Goal: Task Accomplishment & Management: Use online tool/utility

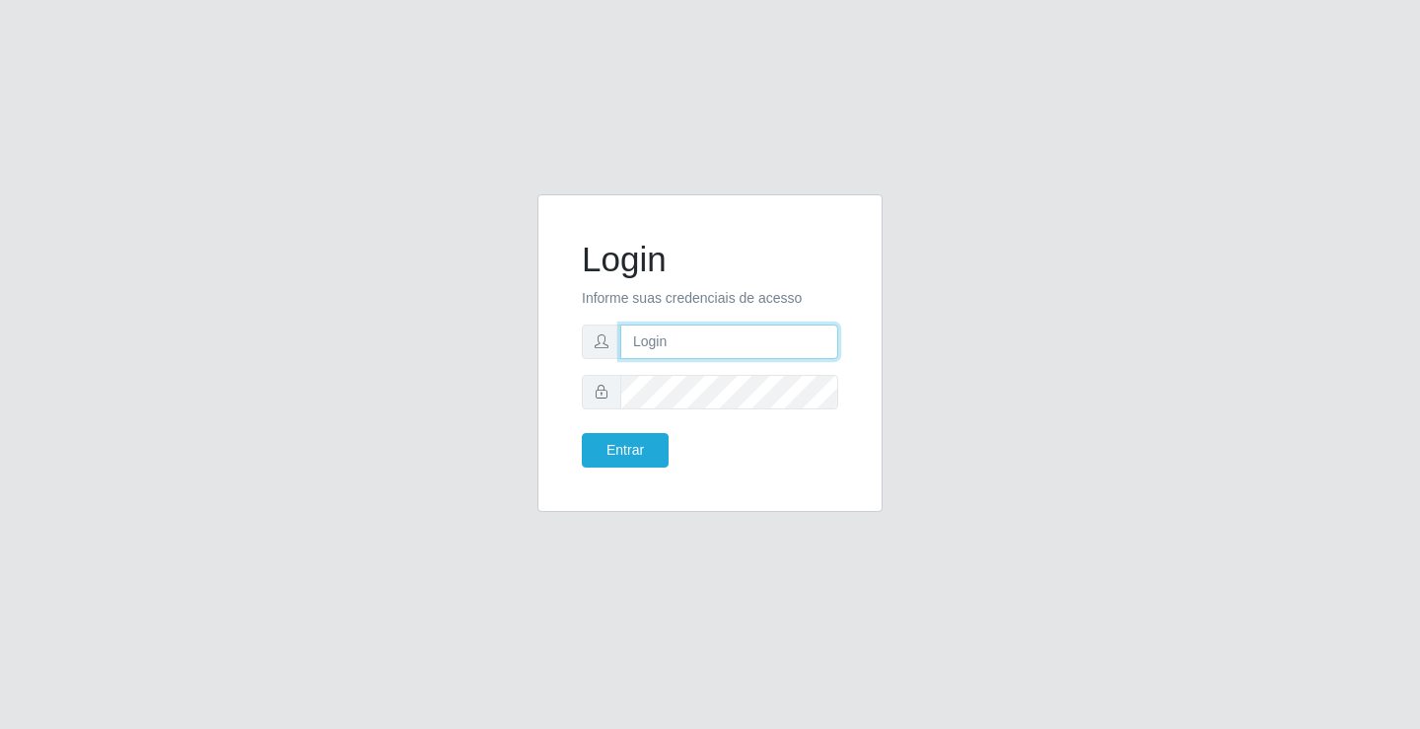
click at [759, 338] on input "text" at bounding box center [729, 342] width 218 height 35
type input "zivaneide@ideal"
click at [582, 433] on button "Entrar" at bounding box center [625, 450] width 87 height 35
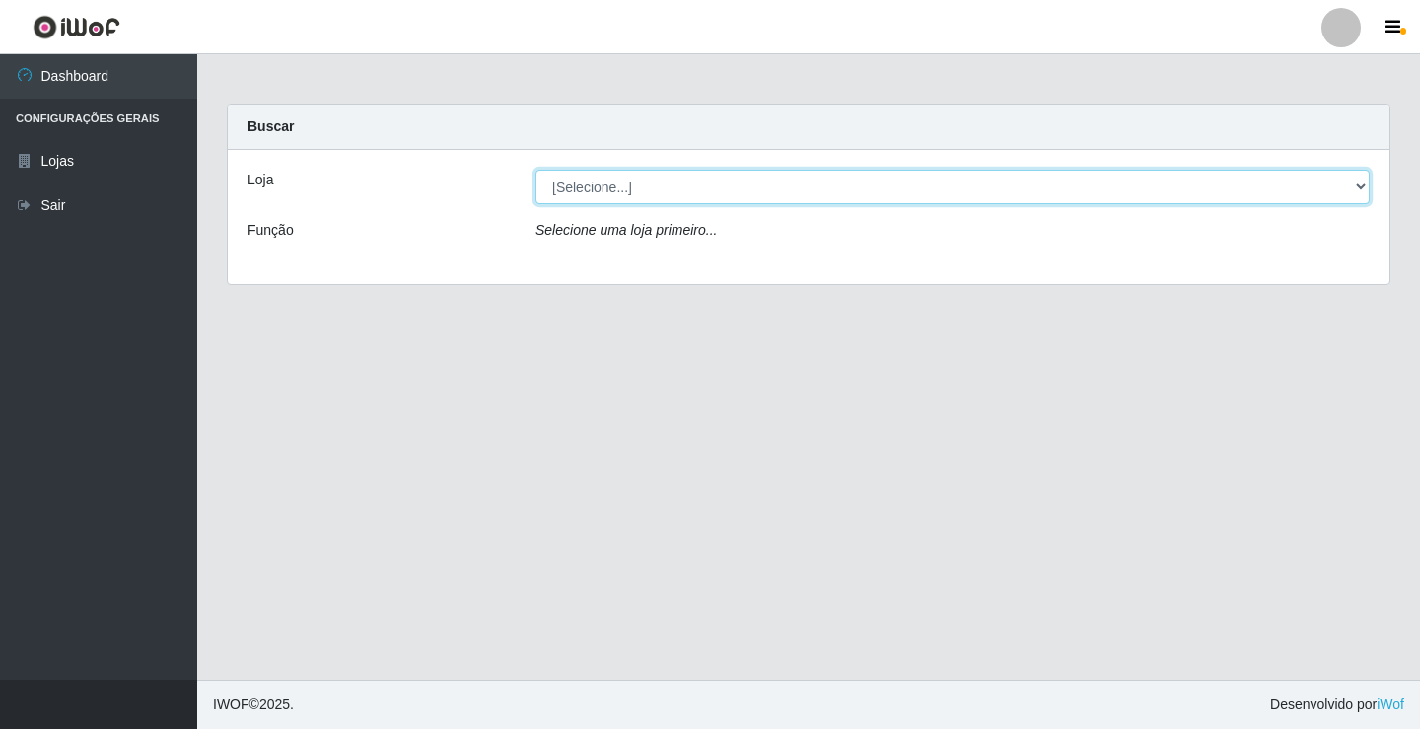
click at [596, 187] on select "[Selecione...] Ideal - Conceição" at bounding box center [953, 187] width 834 height 35
select select "231"
click at [536, 170] on select "[Selecione...] Ideal - Conceição" at bounding box center [953, 187] width 834 height 35
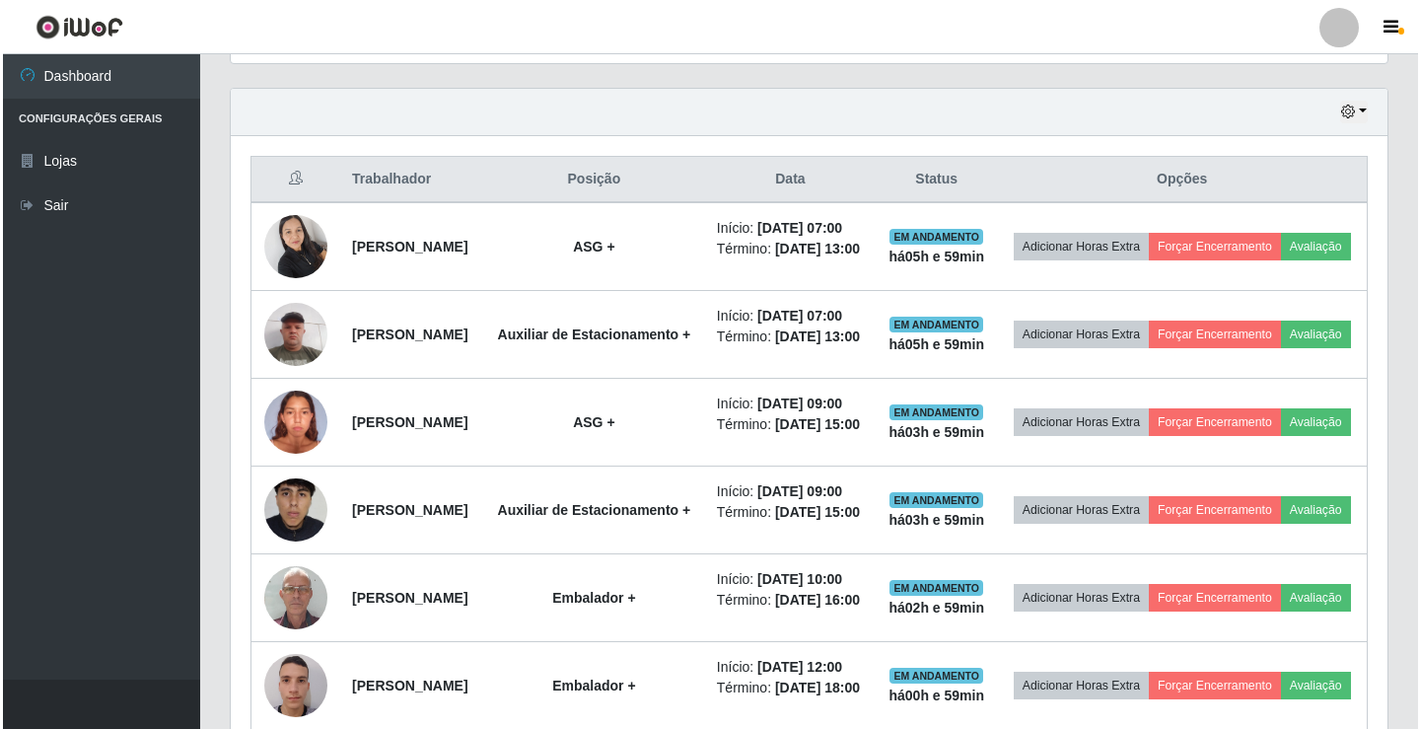
scroll to position [660, 0]
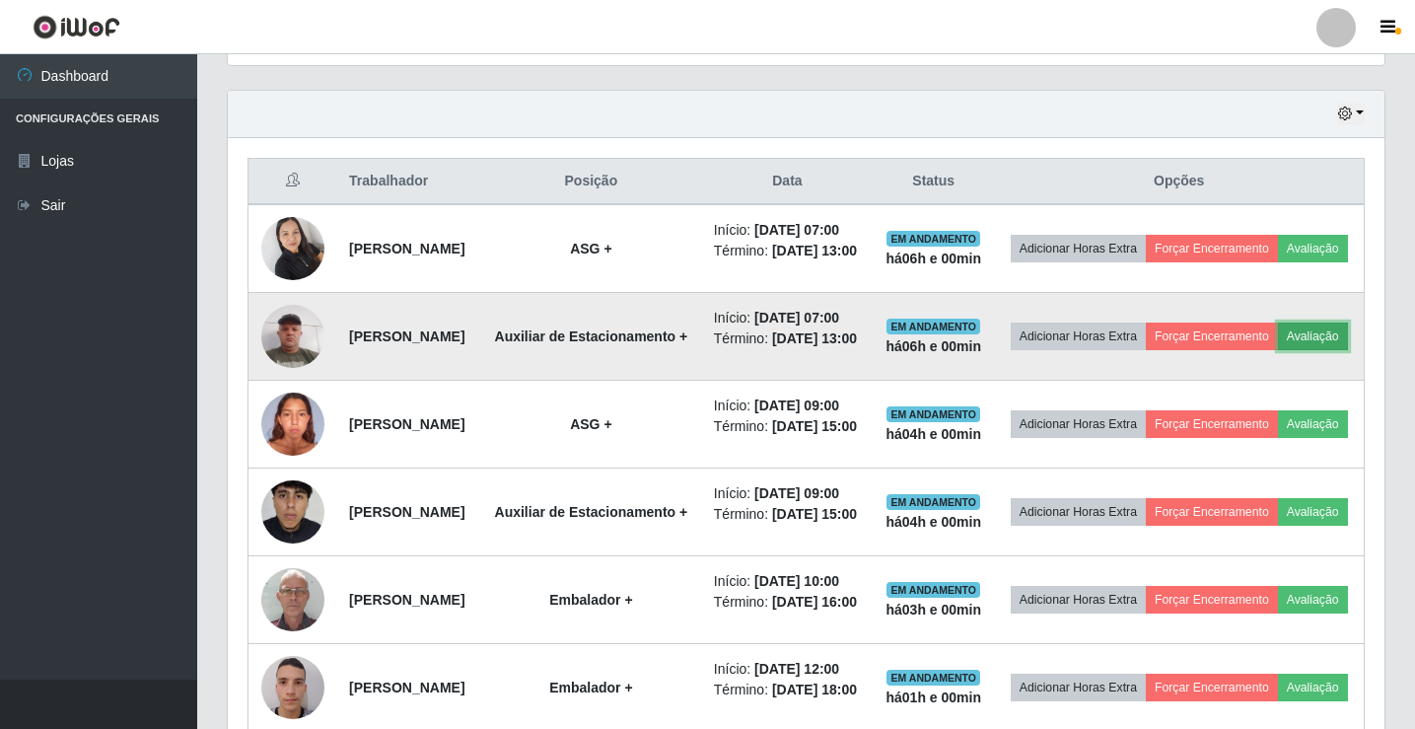
click at [1278, 350] on button "Avaliação" at bounding box center [1313, 337] width 70 height 28
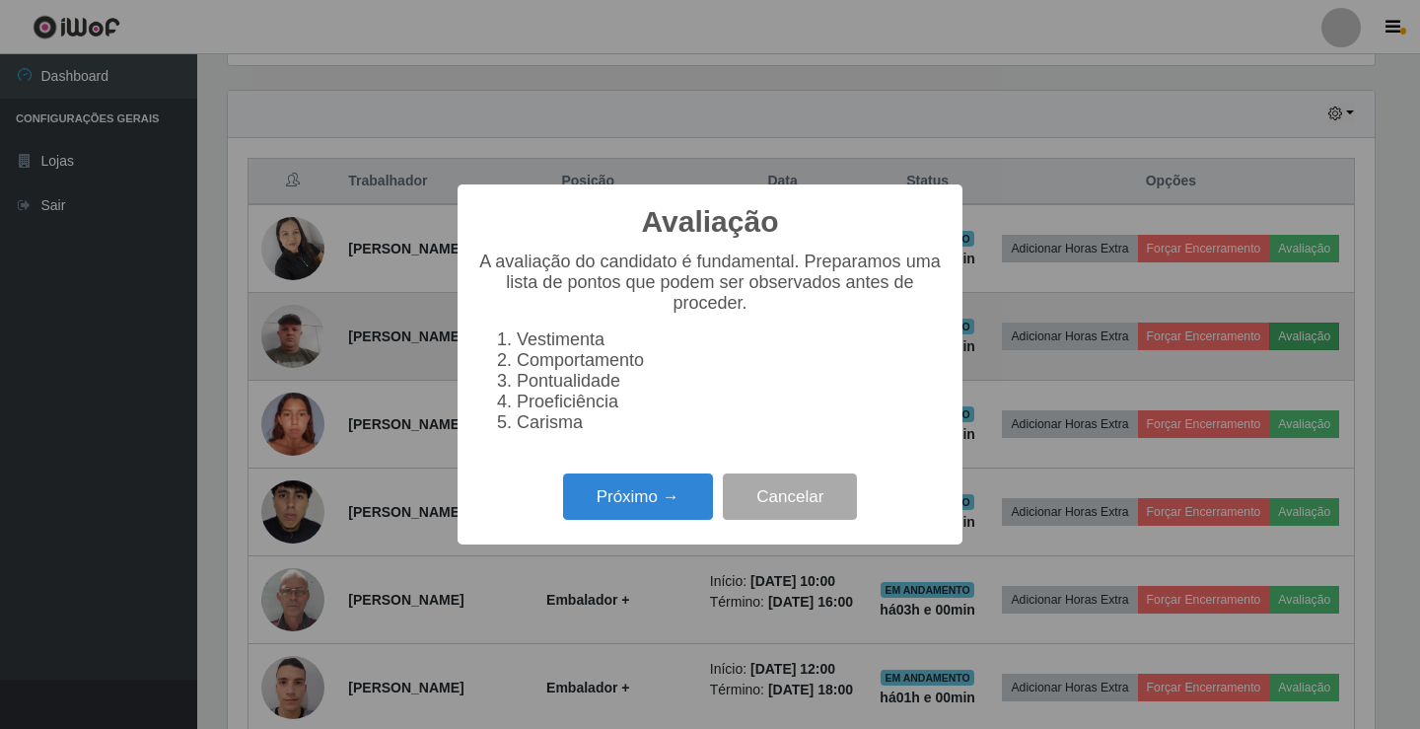
scroll to position [409, 1147]
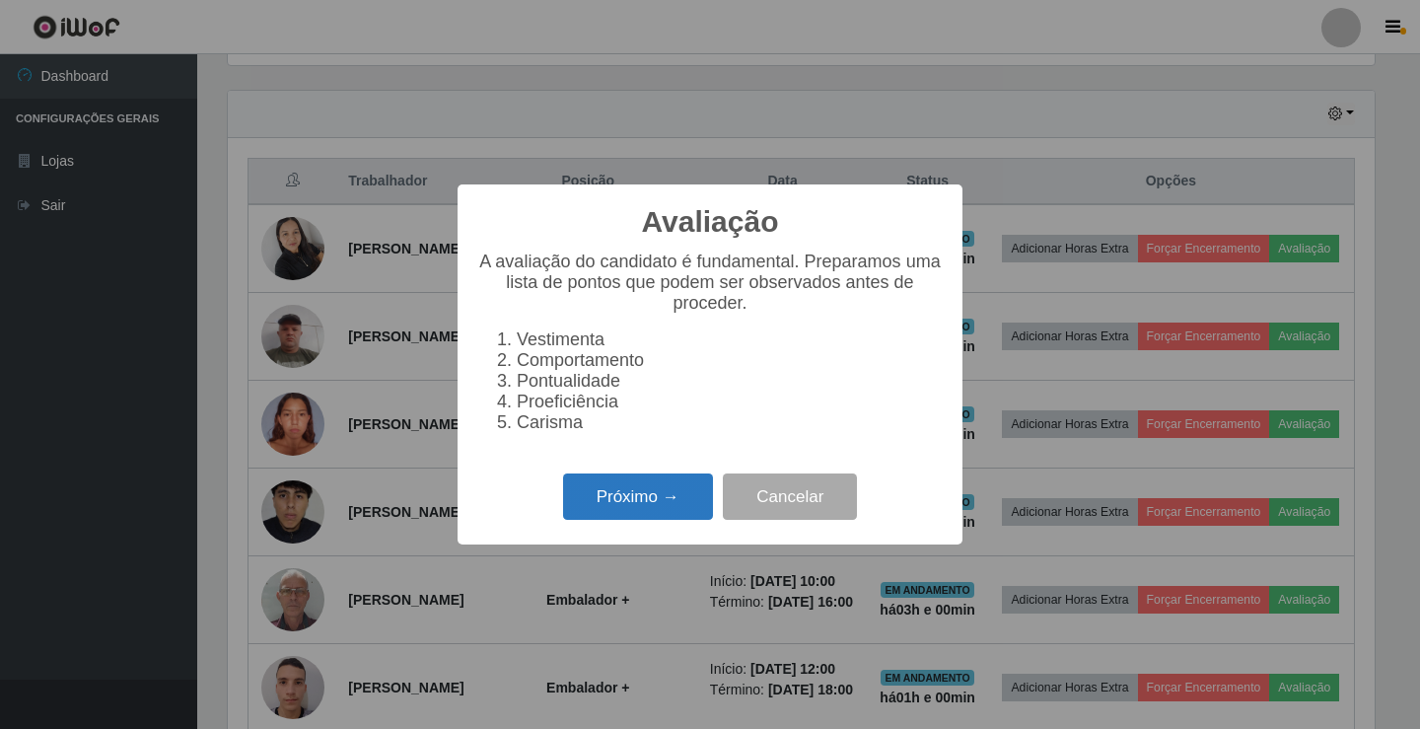
click at [671, 510] on button "Próximo →" at bounding box center [638, 496] width 150 height 46
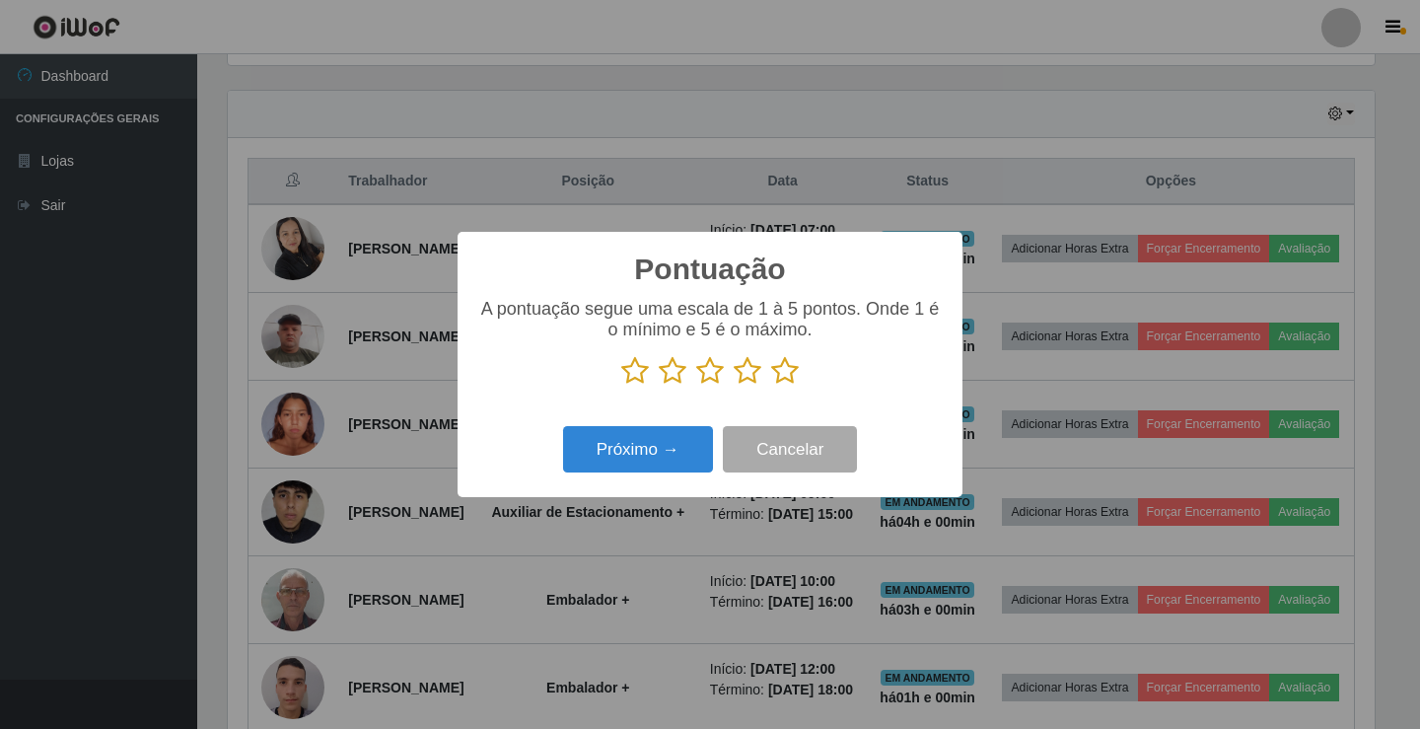
click at [790, 375] on icon at bounding box center [785, 371] width 28 height 30
click at [771, 386] on input "radio" at bounding box center [771, 386] width 0 height 0
click at [657, 445] on button "Próximo →" at bounding box center [638, 449] width 150 height 46
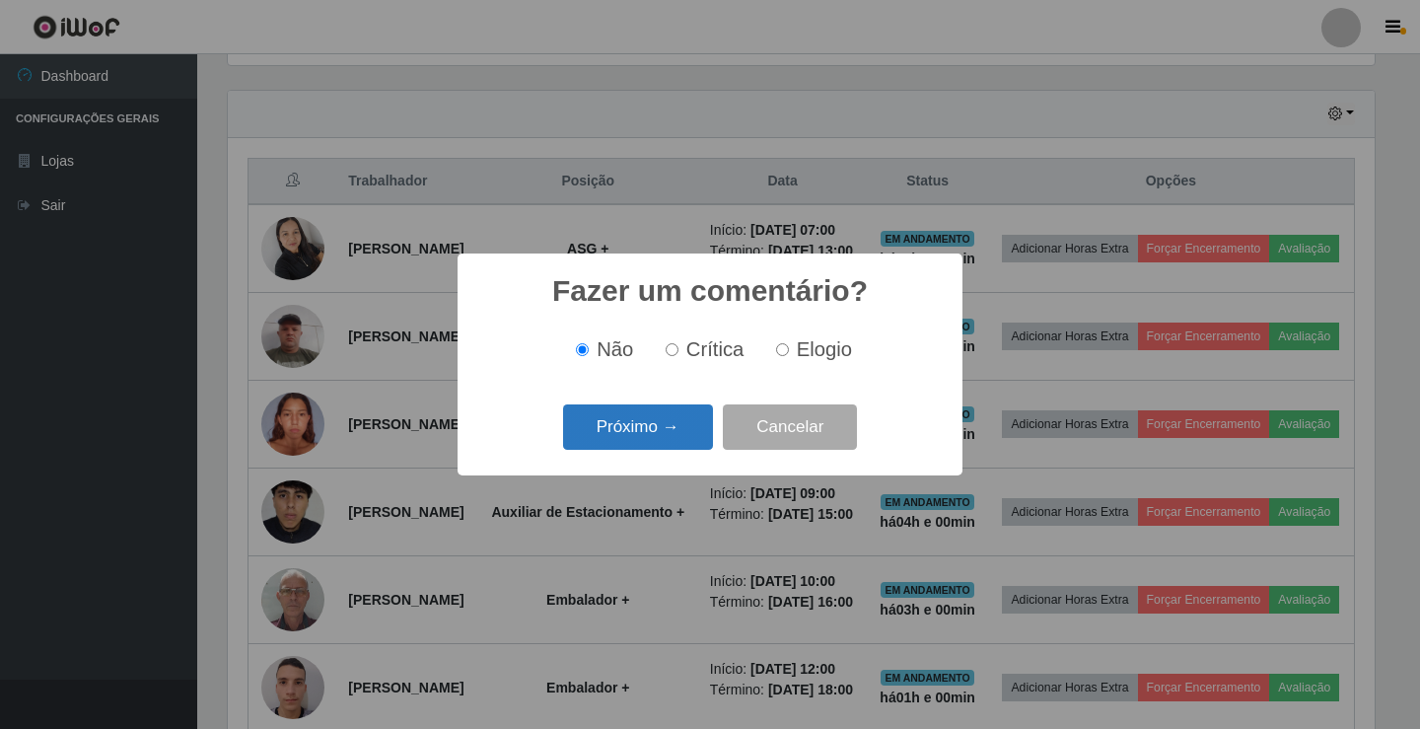
click at [676, 433] on button "Próximo →" at bounding box center [638, 427] width 150 height 46
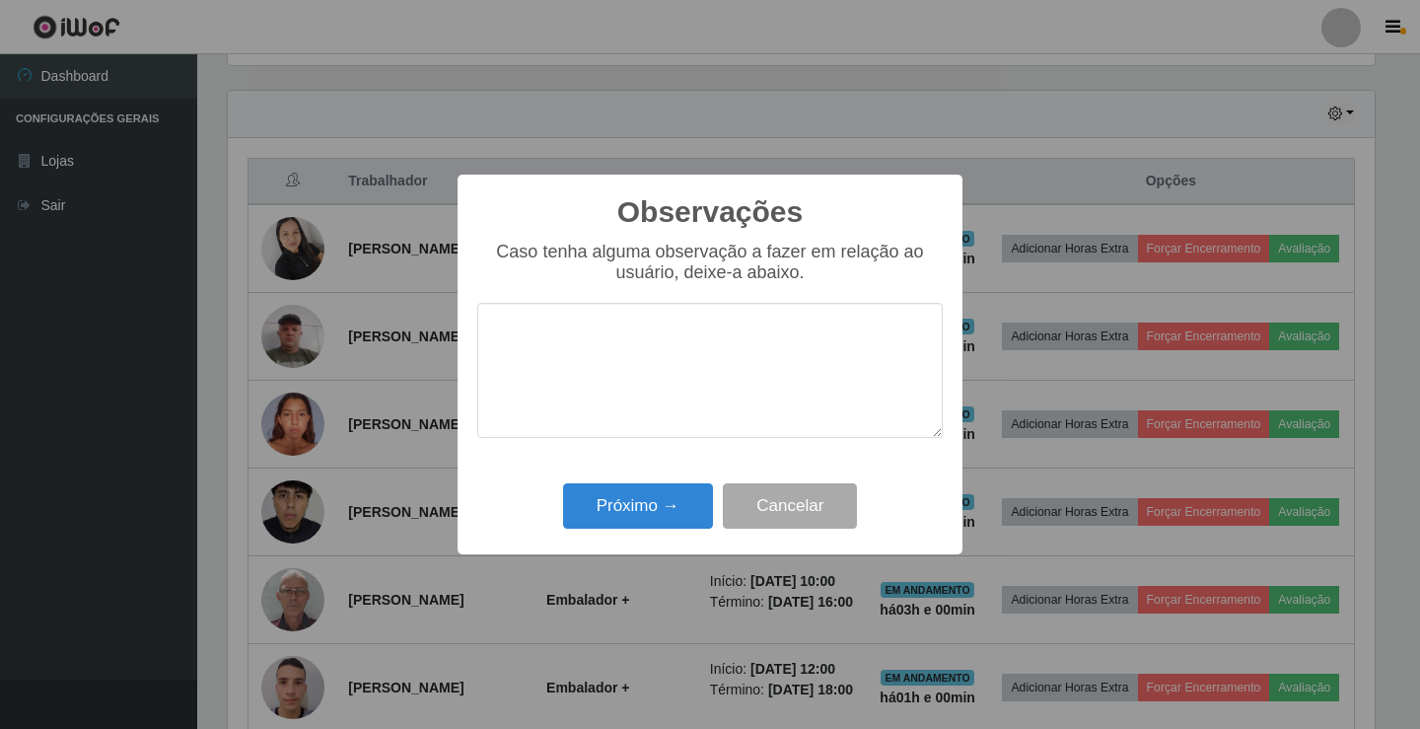
click at [603, 362] on textarea at bounding box center [710, 370] width 466 height 135
type textarea "ativo"
click at [641, 511] on button "Próximo →" at bounding box center [638, 506] width 150 height 46
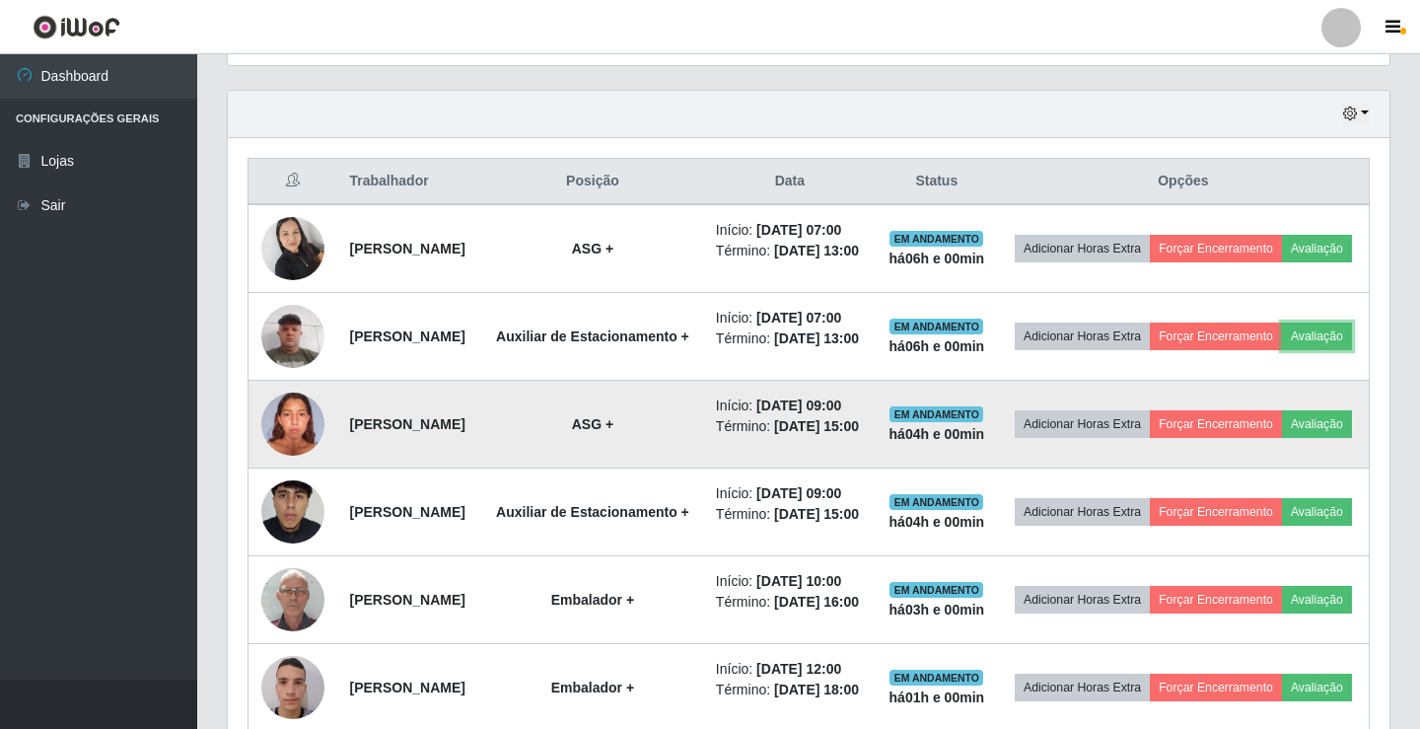
scroll to position [409, 1157]
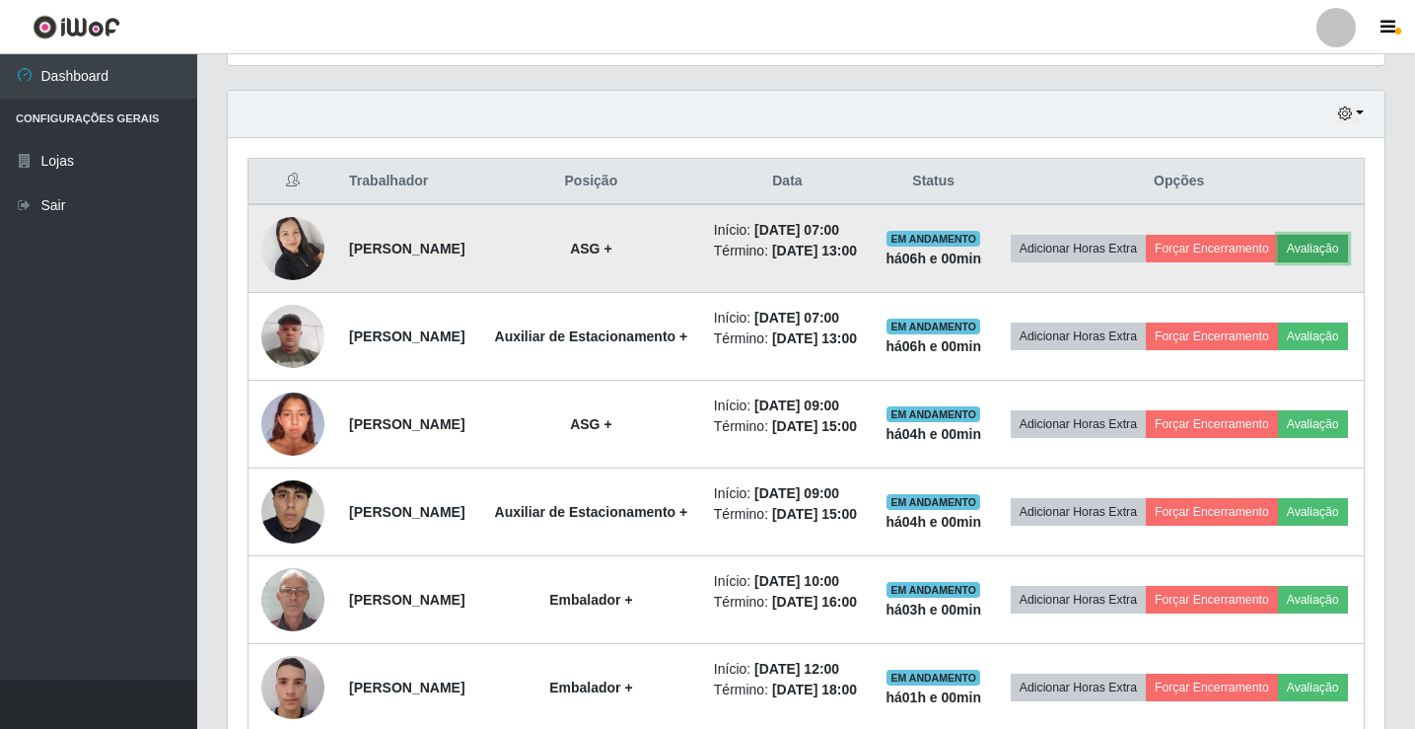
click at [1278, 262] on button "Avaliação" at bounding box center [1313, 249] width 70 height 28
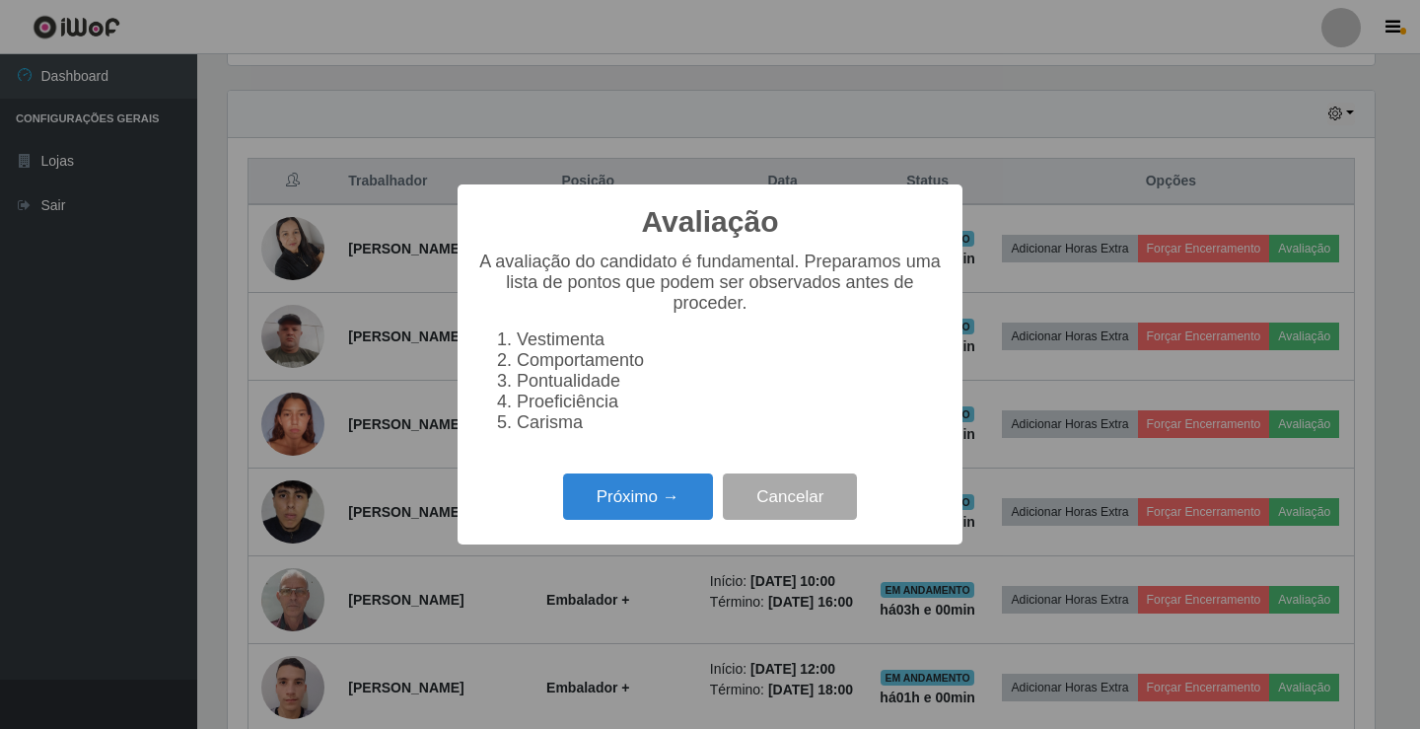
scroll to position [409, 1147]
click at [660, 513] on button "Próximo →" at bounding box center [638, 496] width 150 height 46
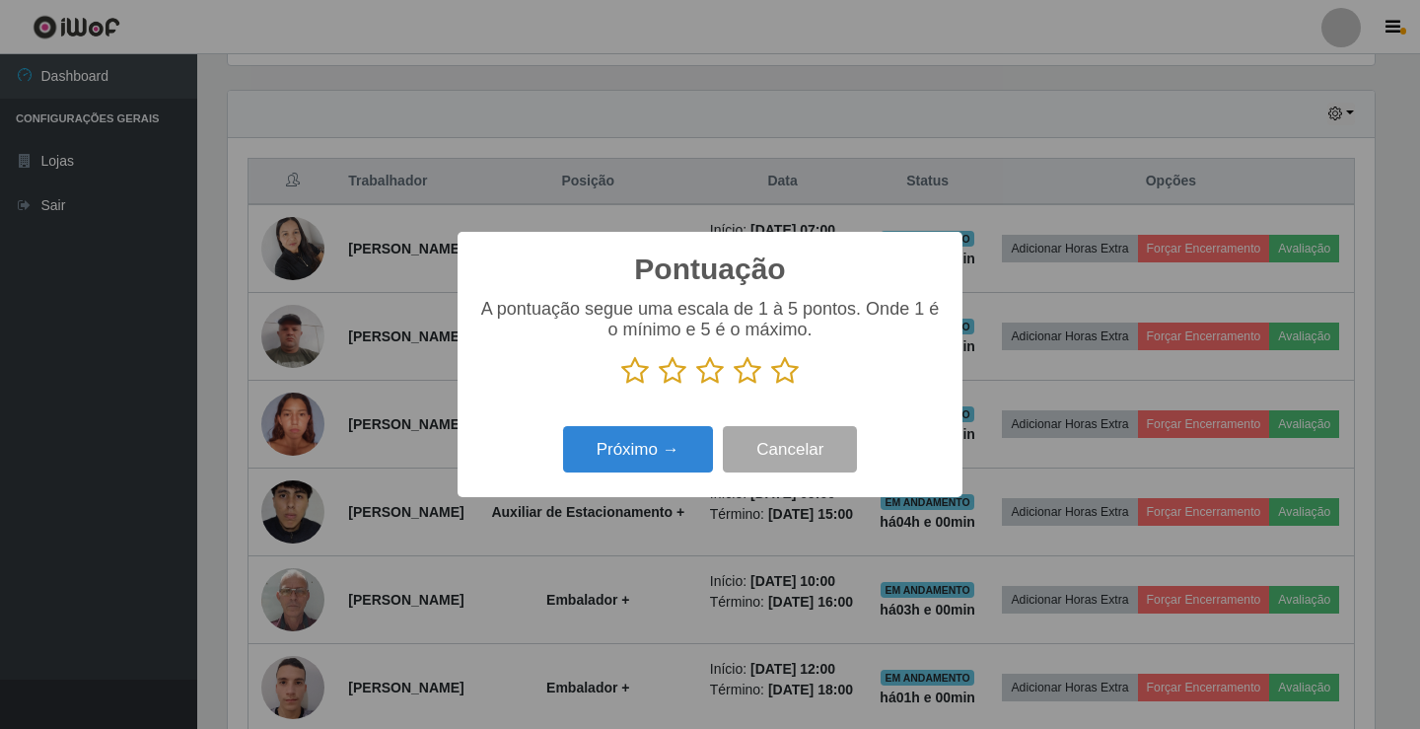
scroll to position [985952, 985215]
click at [789, 378] on icon at bounding box center [785, 371] width 28 height 30
click at [771, 386] on input "radio" at bounding box center [771, 386] width 0 height 0
click at [687, 422] on div "Pontuação × A pontuação segue uma escala de 1 à 5 pontos. Onde 1 é o mínimo e 5…" at bounding box center [710, 364] width 505 height 265
click at [684, 426] on div "Próximo → Cancelar" at bounding box center [710, 449] width 466 height 56
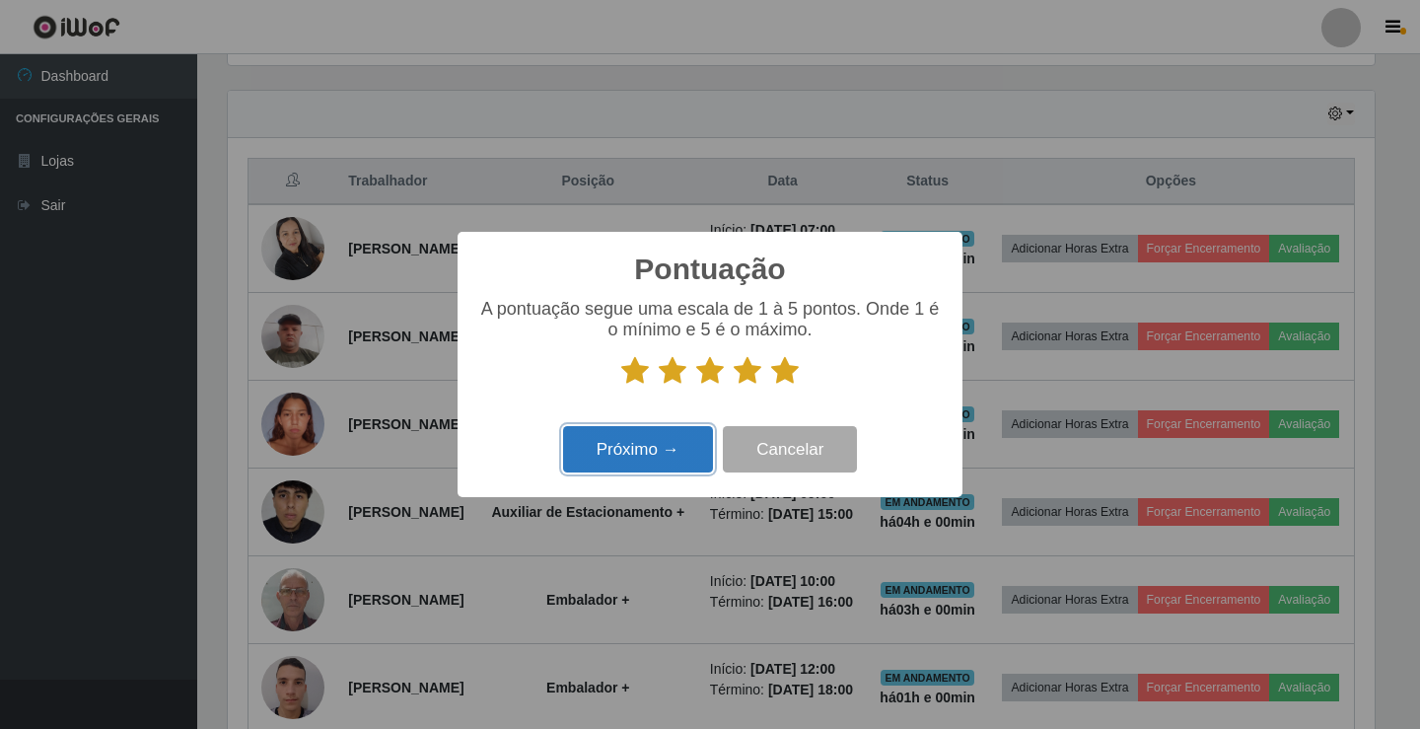
click at [661, 459] on button "Próximo →" at bounding box center [638, 449] width 150 height 46
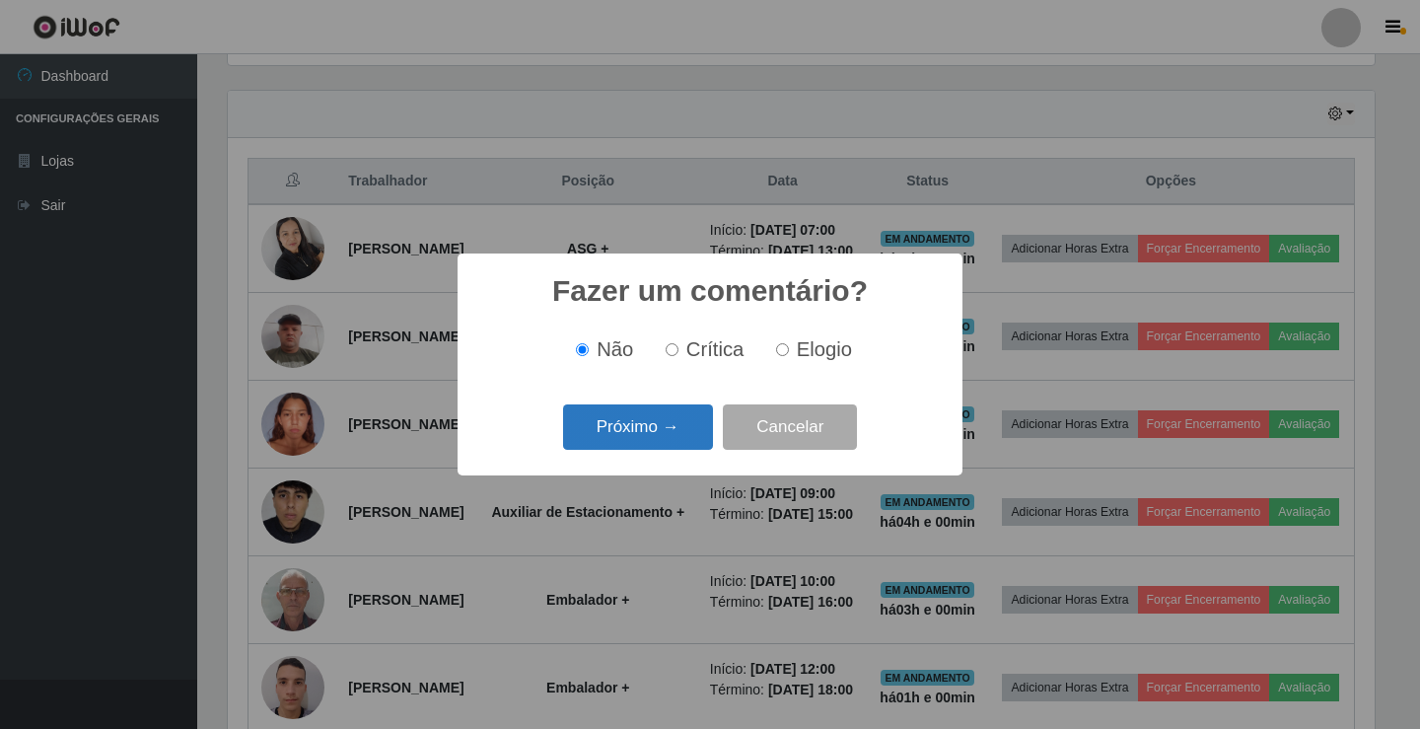
click at [640, 451] on button "Próximo →" at bounding box center [638, 427] width 150 height 46
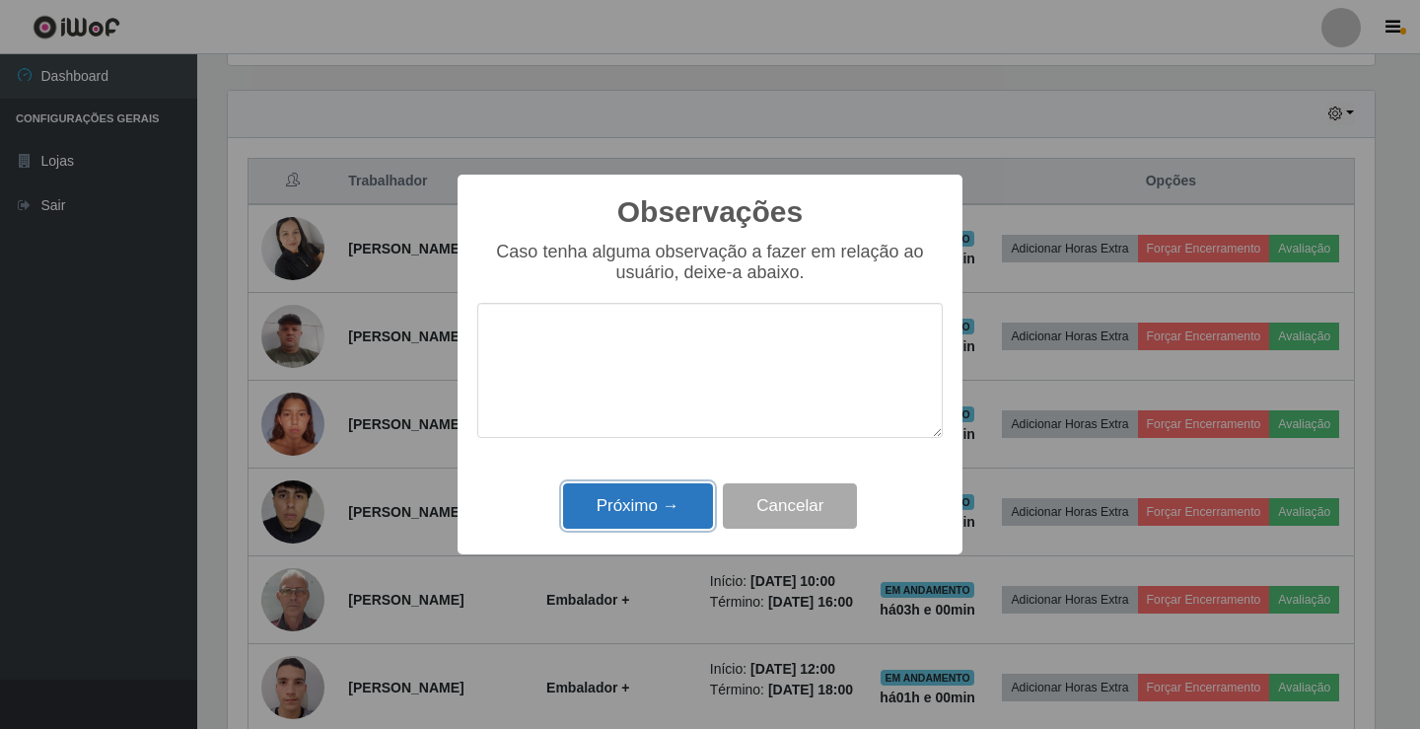
click at [623, 489] on button "Próximo →" at bounding box center [638, 506] width 150 height 46
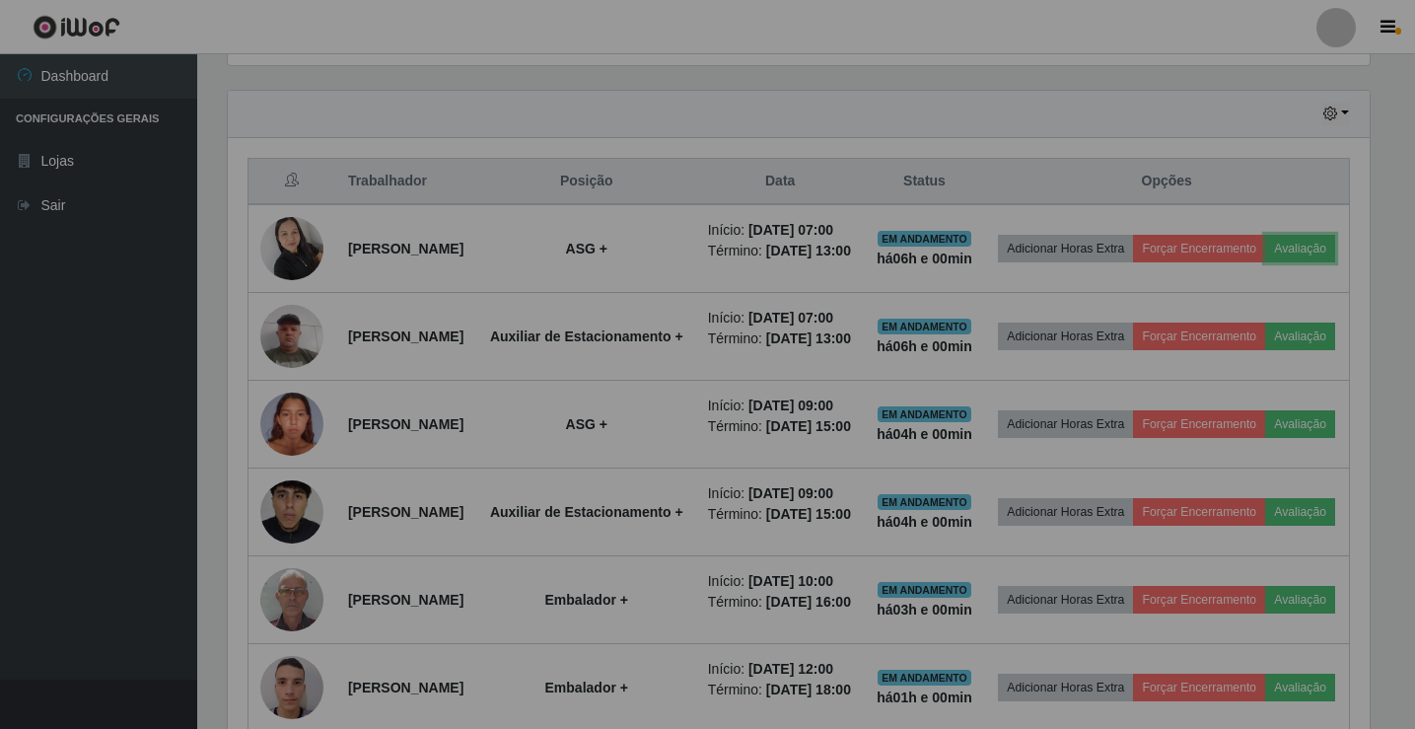
scroll to position [409, 1157]
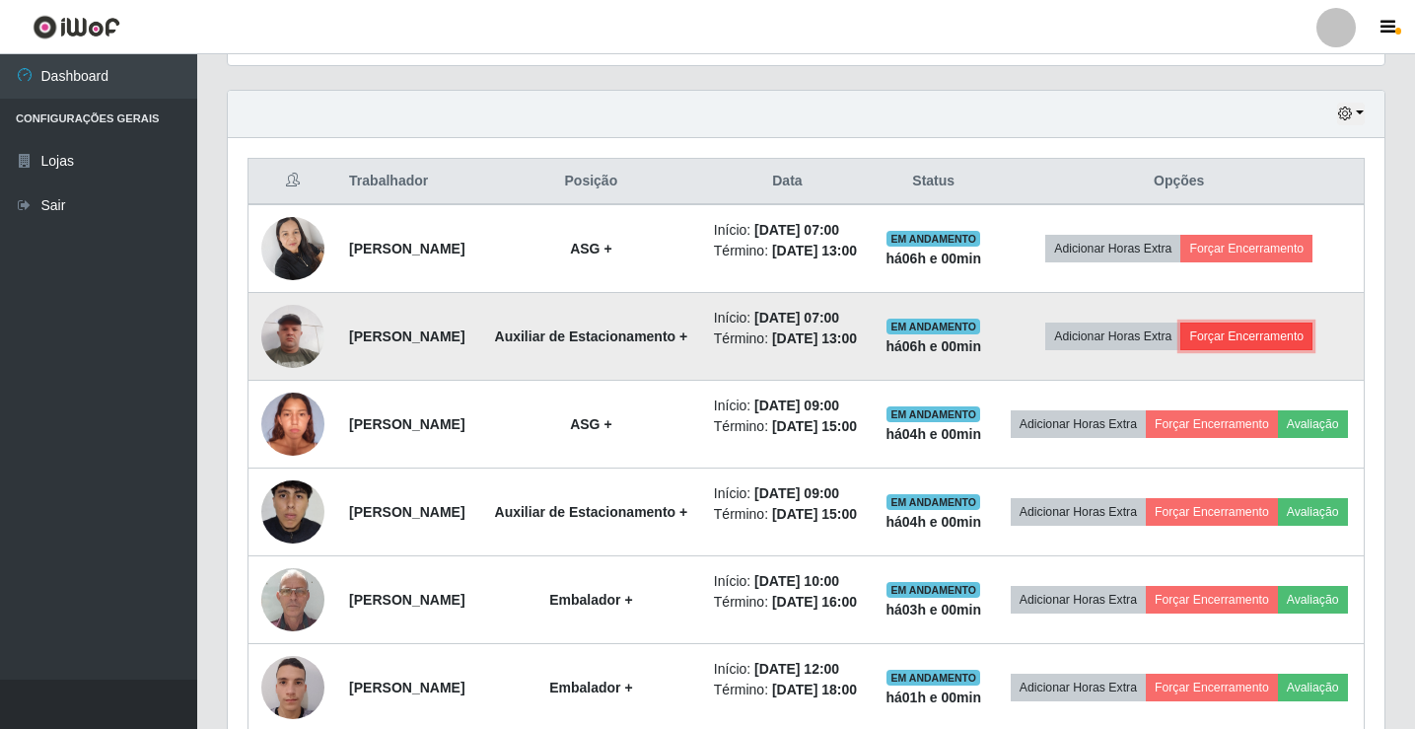
click at [1247, 350] on button "Forçar Encerramento" at bounding box center [1247, 337] width 132 height 28
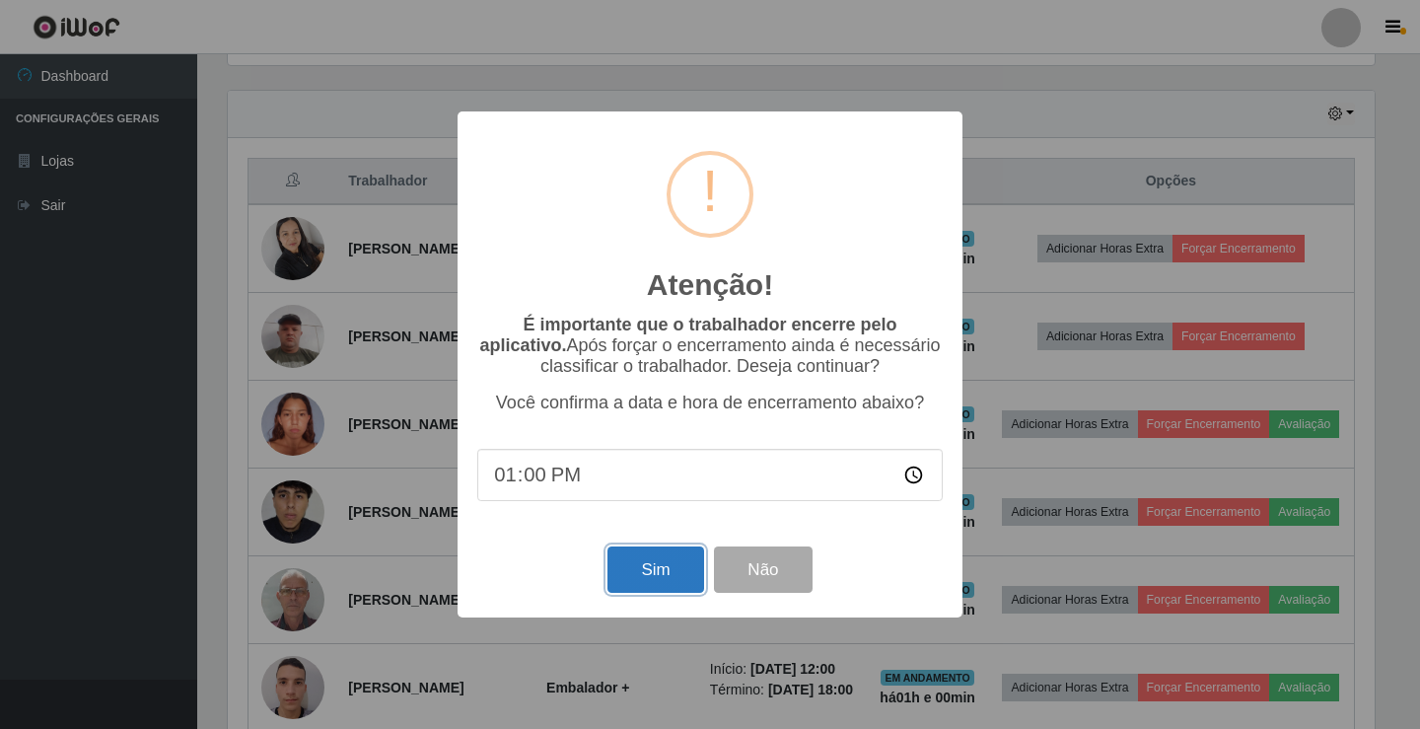
click at [667, 574] on button "Sim" at bounding box center [656, 569] width 96 height 46
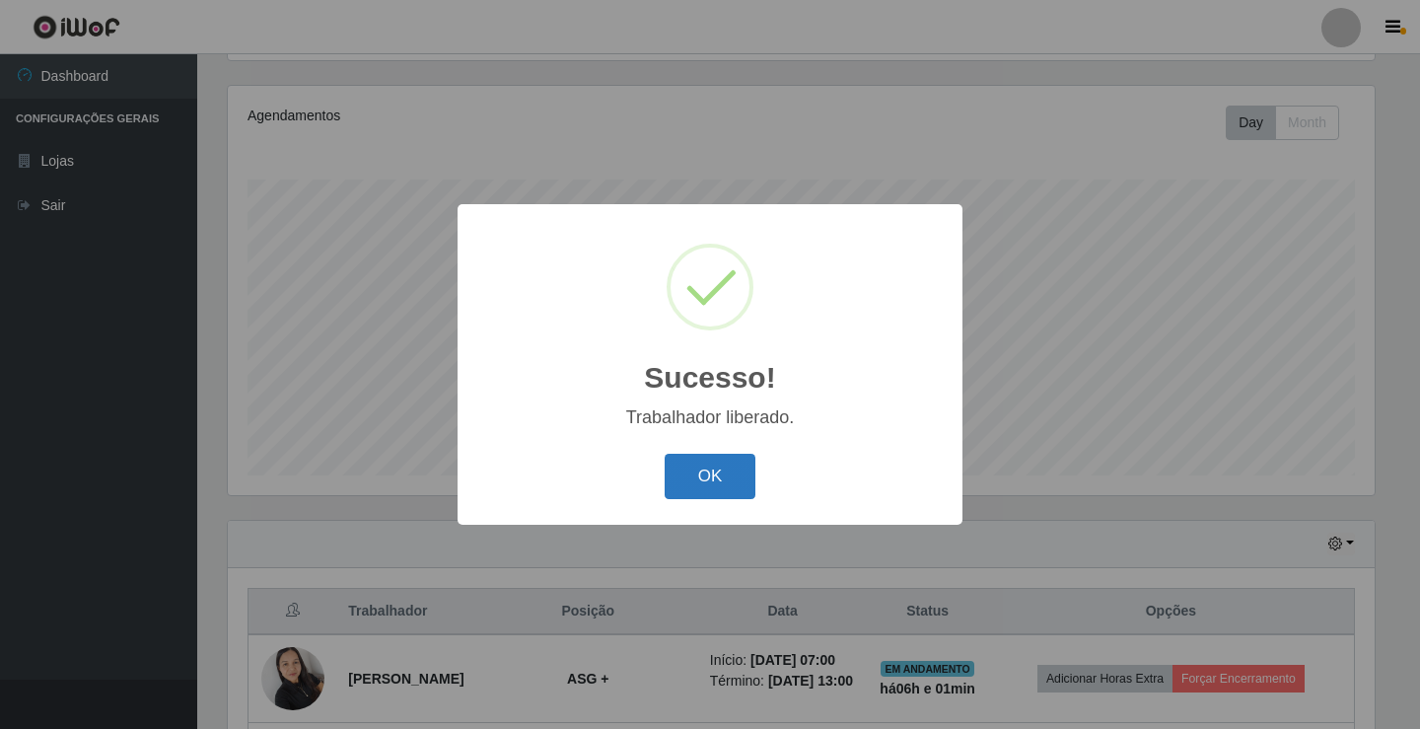
click at [735, 467] on button "OK" at bounding box center [711, 477] width 92 height 46
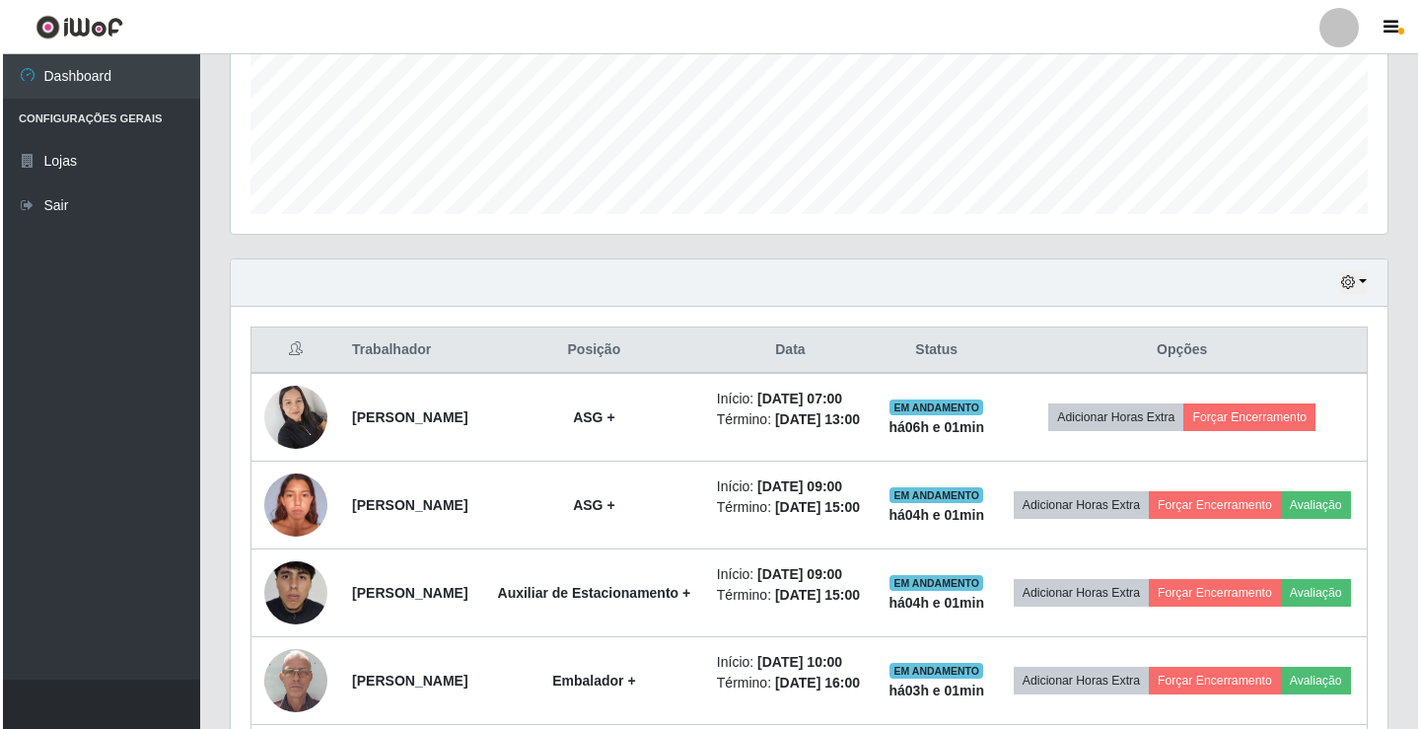
scroll to position [526, 0]
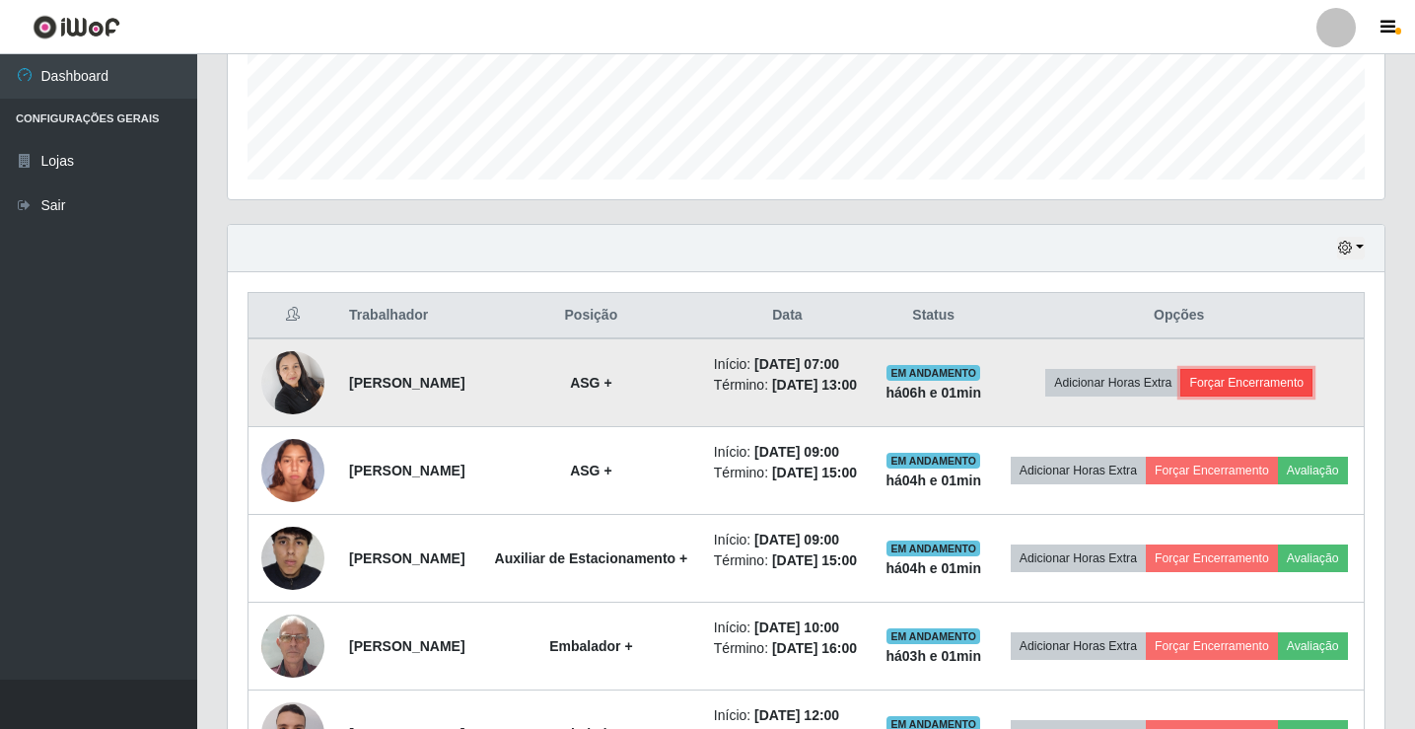
click at [1276, 388] on button "Forçar Encerramento" at bounding box center [1247, 383] width 132 height 28
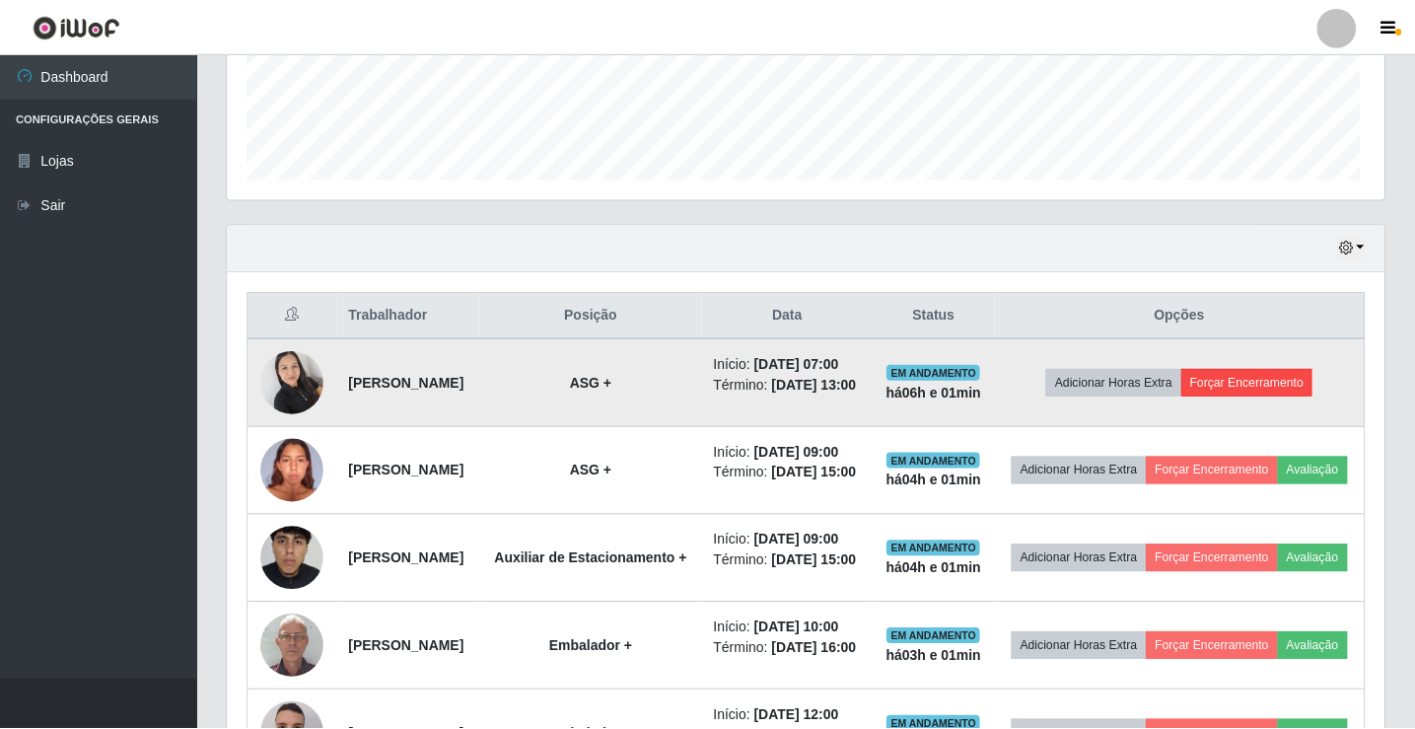
scroll to position [409, 1147]
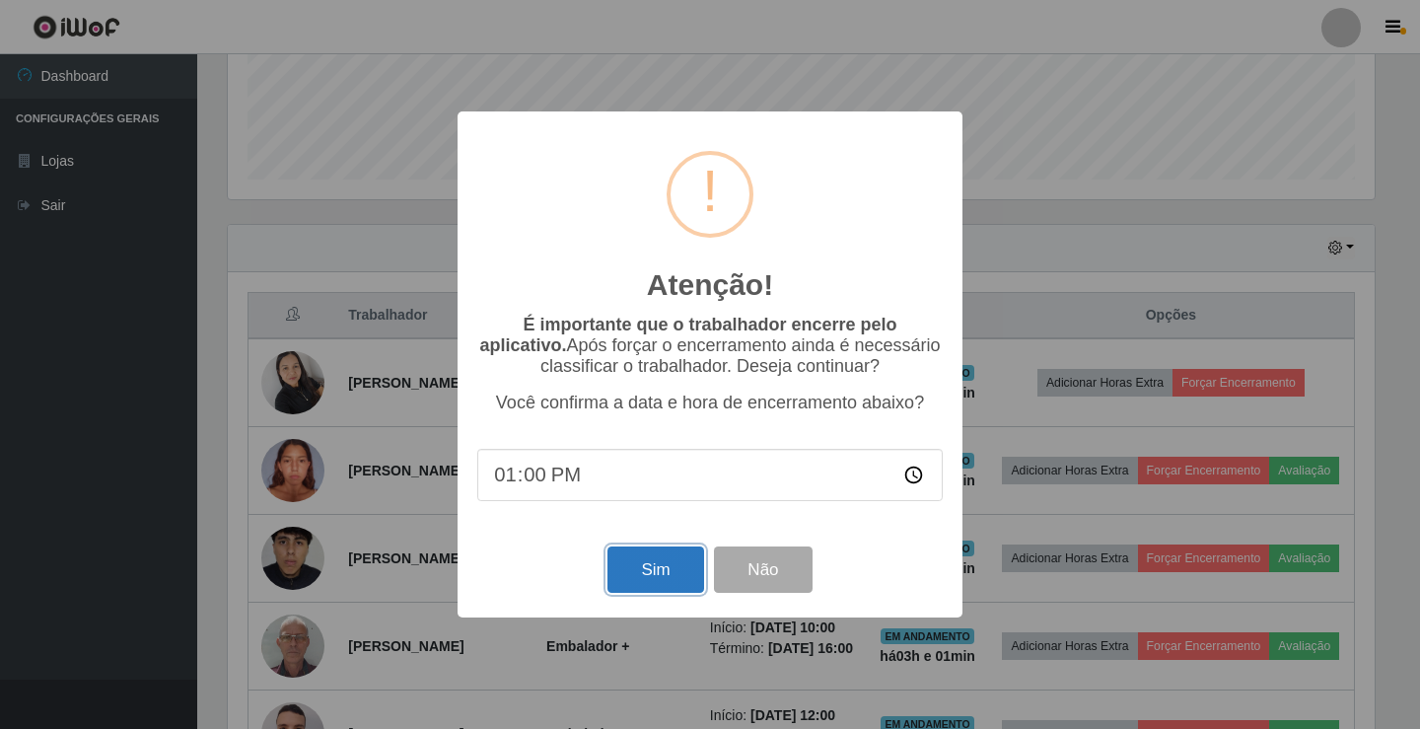
click at [678, 581] on button "Sim" at bounding box center [656, 569] width 96 height 46
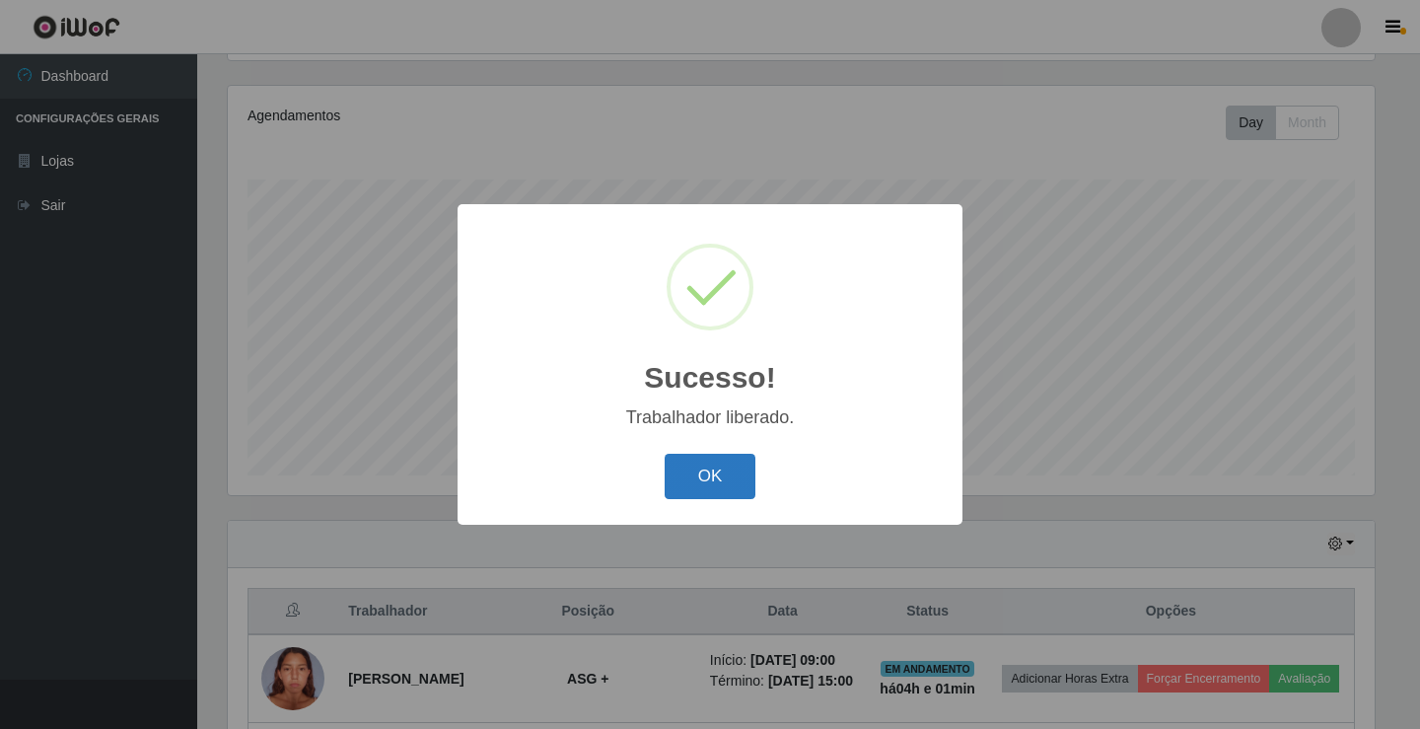
click at [725, 477] on button "OK" at bounding box center [711, 477] width 92 height 46
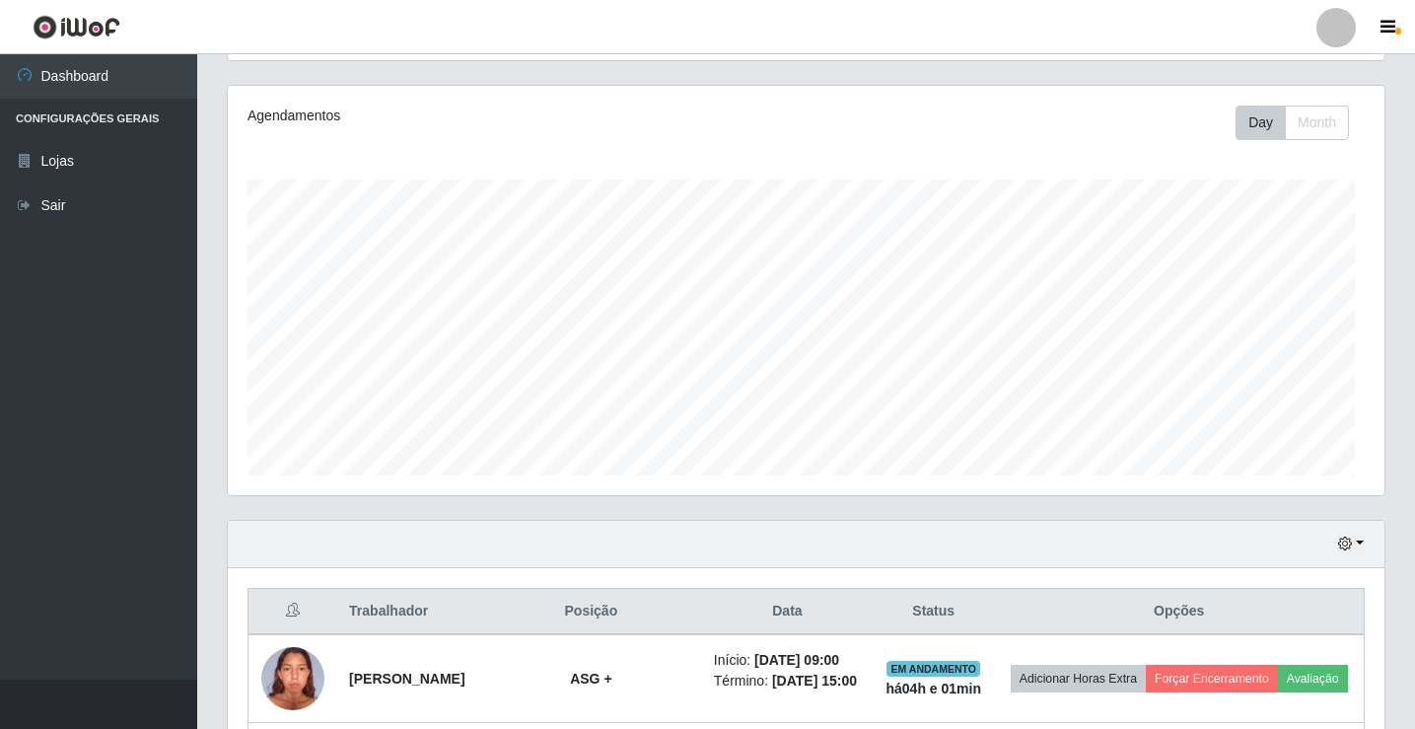
scroll to position [409, 1157]
click at [104, 212] on link "Sair" at bounding box center [98, 205] width 197 height 44
